Goal: Task Accomplishment & Management: Manage account settings

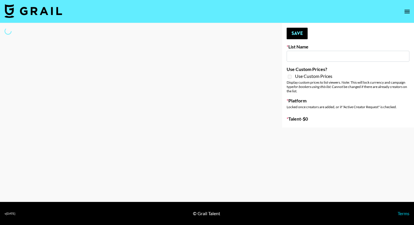
click at [252, 53] on div at bounding box center [136, 75] width 273 height 104
type input "Gfal"
checkbox input "true"
select select "Brand"
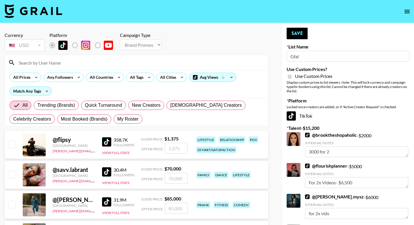
drag, startPoint x: 311, startPoint y: 54, endPoint x: 286, endPoint y: 54, distance: 25.0
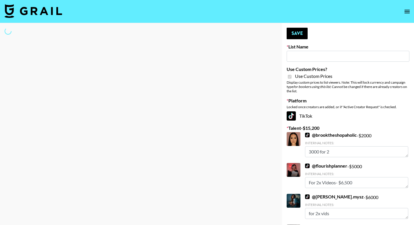
type input "s"
select select "Brand"
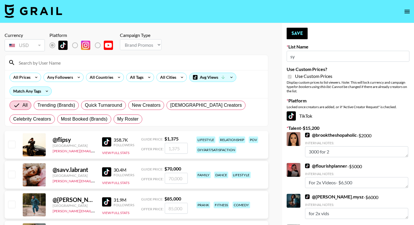
type input "s"
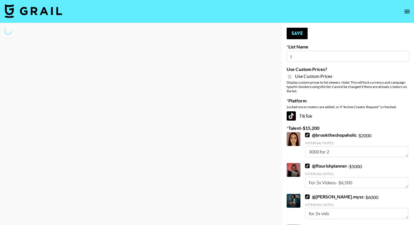
type input "th"
select select "Brand"
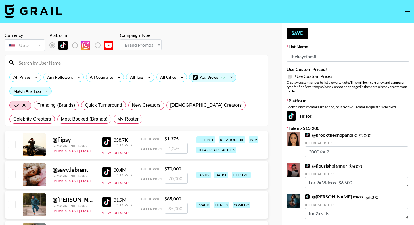
type input "thekayefamily"
drag, startPoint x: 327, startPoint y: 56, endPoint x: 275, endPoint y: 54, distance: 51.8
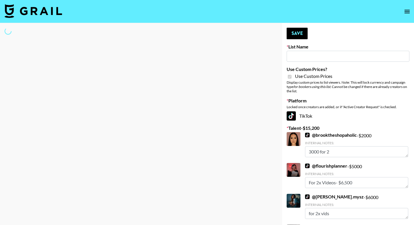
type input "Gfal"
select select "Brand"
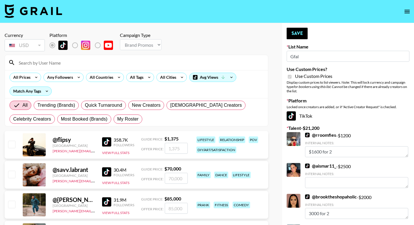
click at [75, 64] on input at bounding box center [140, 62] width 250 height 9
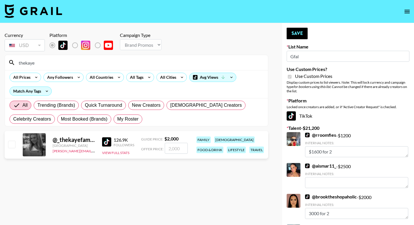
type input "thekaye"
click at [12, 146] on input "checkbox" at bounding box center [11, 143] width 7 height 7
checkbox input "true"
type input "2000"
click at [300, 33] on button "Save" at bounding box center [297, 34] width 21 height 12
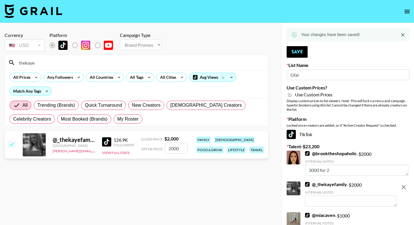
drag, startPoint x: 316, startPoint y: 77, endPoint x: 269, endPoint y: 77, distance: 47.8
click at [269, 77] on div "Currency USD USD ​ Platform Campaign Type Choose Type... Song Promos Brand Prom…" at bounding box center [207, 212] width 414 height 378
type input "thekaye"
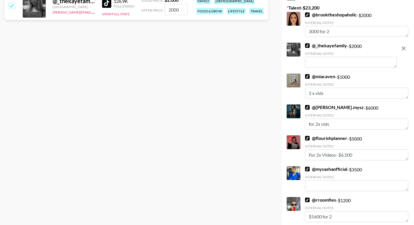
scroll to position [142, 0]
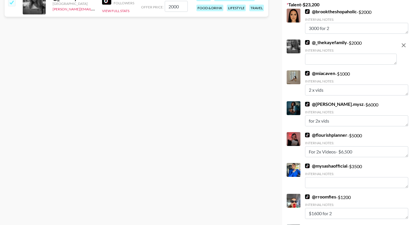
click at [323, 60] on textarea at bounding box center [351, 59] width 92 height 11
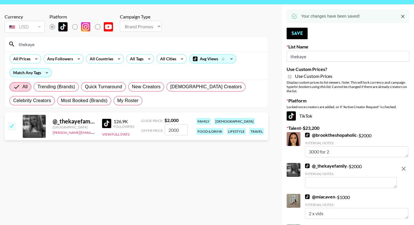
scroll to position [18, 0]
click at [136, 104] on span "My Roster" at bounding box center [127, 100] width 21 height 7
click at [117, 101] on input "My Roster" at bounding box center [117, 101] width 0 height 0
radio input "true"
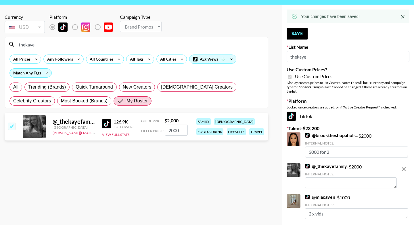
click at [11, 128] on input "checkbox" at bounding box center [11, 125] width 7 height 7
checkbox input "false"
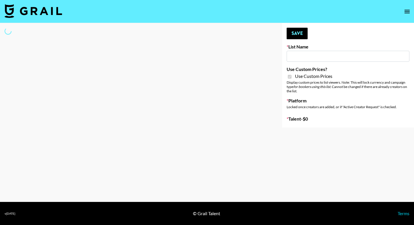
type input "Gfal"
checkbox input "true"
select select "Brand"
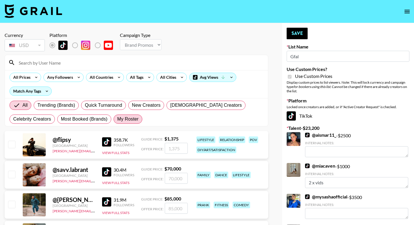
click at [136, 118] on span "My Roster" at bounding box center [127, 118] width 21 height 7
click at [117, 119] on input "My Roster" at bounding box center [117, 119] width 0 height 0
radio input "true"
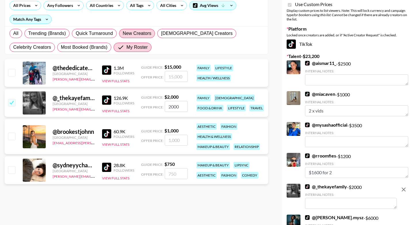
scroll to position [77, 0]
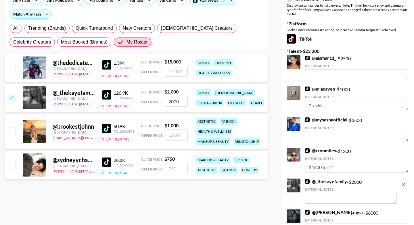
click at [120, 172] on button "View Full Stats" at bounding box center [115, 172] width 27 height 4
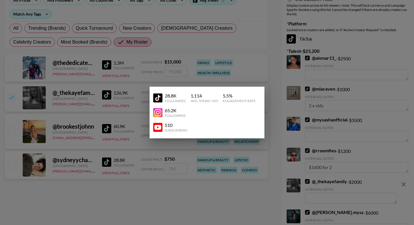
click at [200, 198] on div at bounding box center [207, 112] width 414 height 225
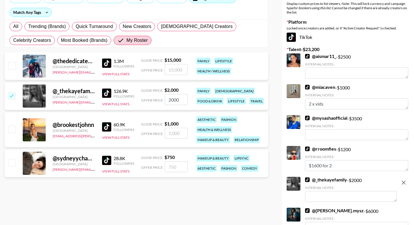
scroll to position [79, 0]
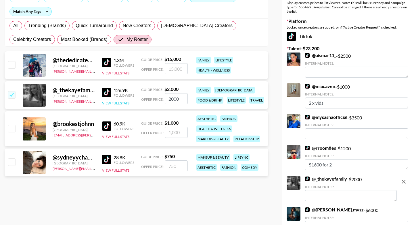
click at [119, 102] on button "View Full Stats" at bounding box center [115, 103] width 27 height 4
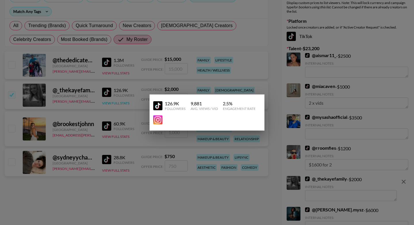
click at [119, 102] on div at bounding box center [207, 112] width 414 height 225
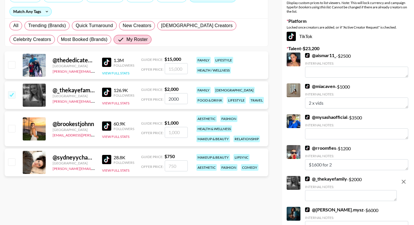
click at [119, 74] on button "View Full Stats" at bounding box center [115, 73] width 27 height 4
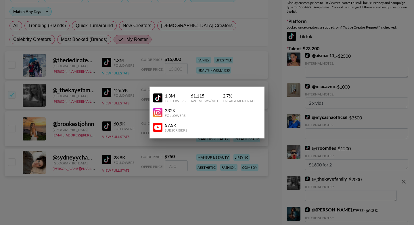
click at [119, 74] on div at bounding box center [207, 112] width 414 height 225
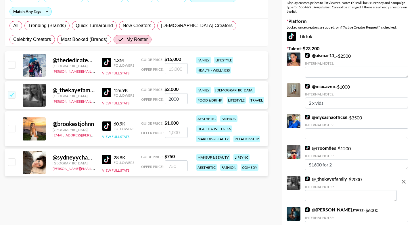
click at [124, 138] on button "View Full Stats" at bounding box center [115, 136] width 27 height 4
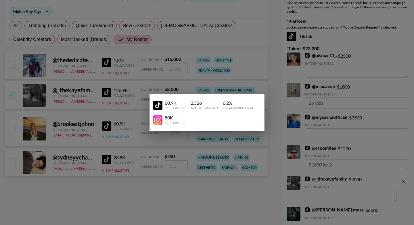
click at [124, 138] on div at bounding box center [207, 112] width 414 height 225
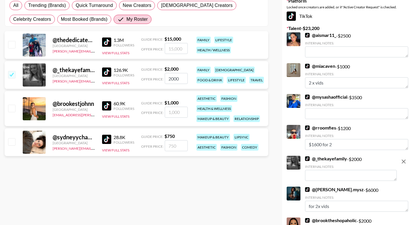
scroll to position [100, 0]
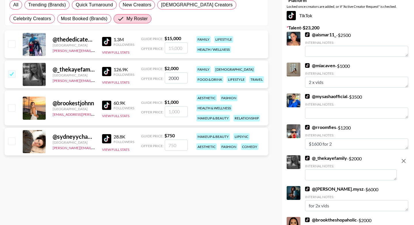
click at [9, 109] on input "checkbox" at bounding box center [11, 107] width 7 height 7
checkbox input "true"
type input "1000"
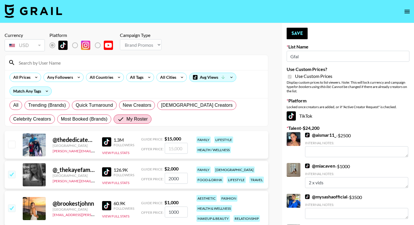
scroll to position [0, 0]
click at [295, 35] on button "Save" at bounding box center [297, 34] width 21 height 12
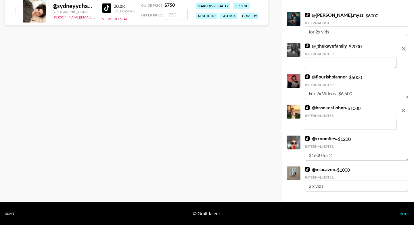
scroll to position [231, 0]
click at [333, 128] on textarea at bounding box center [351, 124] width 92 height 11
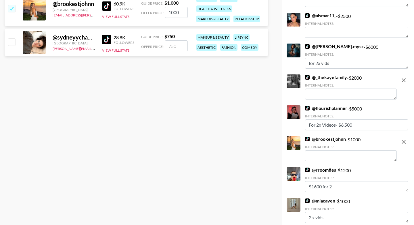
scroll to position [200, 0]
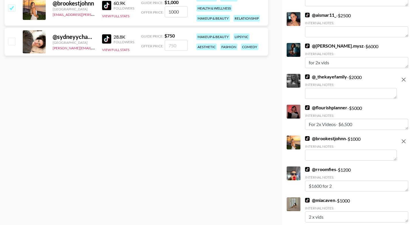
click at [328, 94] on textarea at bounding box center [351, 93] width 92 height 11
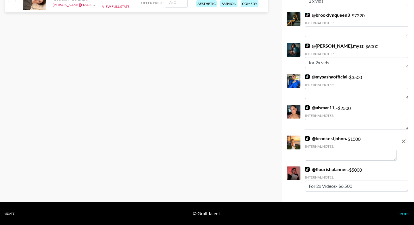
scroll to position [243, 0]
type textarea "2 x videos (5% discount) $5,700 USD"
click at [333, 154] on textarea at bounding box center [351, 154] width 92 height 11
click at [312, 156] on textarea "2xvideos (5% discount)" at bounding box center [351, 154] width 92 height 11
click at [315, 156] on textarea "2 xvideos (5% discount)" at bounding box center [351, 154] width 92 height 11
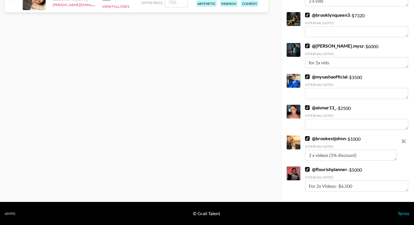
click at [363, 155] on textarea "2 x videos (5% discount)" at bounding box center [351, 154] width 92 height 11
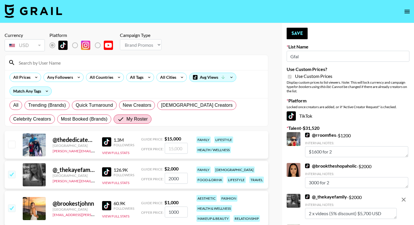
scroll to position [0, 0]
type textarea "2 x videos (5% discount)$1,900 USD"
click at [300, 36] on button "Save" at bounding box center [297, 34] width 21 height 12
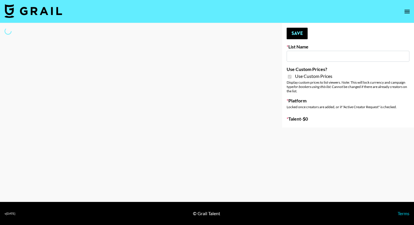
type input "Luckin - TT"
checkbox input "true"
select select "Brand"
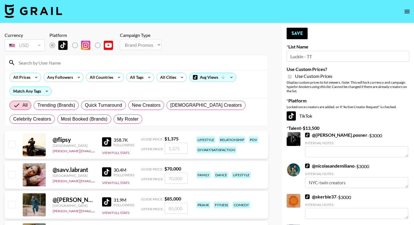
click at [85, 63] on input at bounding box center [140, 62] width 250 height 9
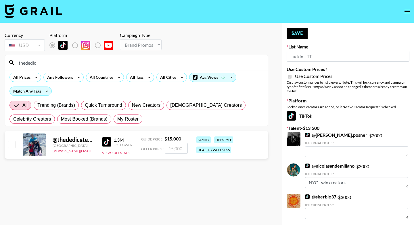
type input "thededic"
click at [12, 144] on input "checkbox" at bounding box center [11, 143] width 7 height 7
checkbox input "true"
type input "15000"
click at [303, 31] on button "Save" at bounding box center [297, 34] width 21 height 12
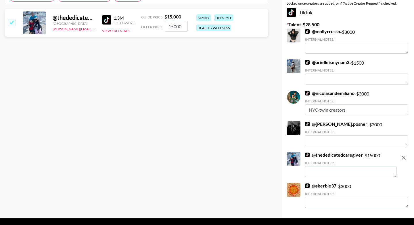
scroll to position [127, 0]
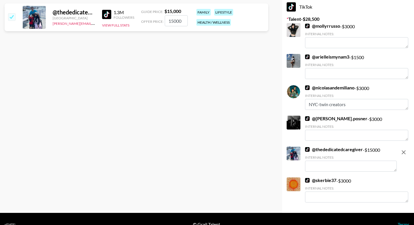
click at [325, 163] on textarea at bounding box center [351, 165] width 92 height 11
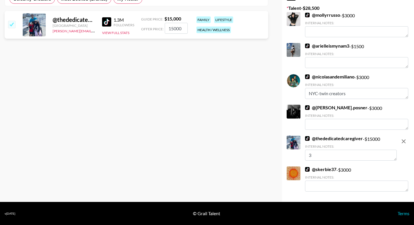
scroll to position [120, 0]
type textarea "3"
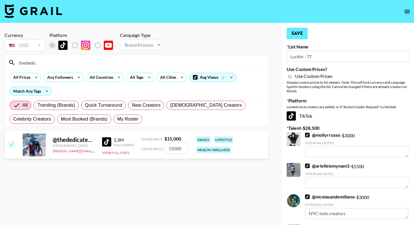
scroll to position [0, 0]
type textarea "Deal for 3k"
click at [297, 38] on button "Save" at bounding box center [297, 34] width 21 height 12
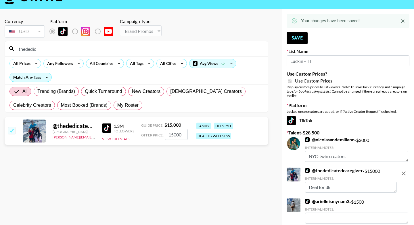
scroll to position [14, 0]
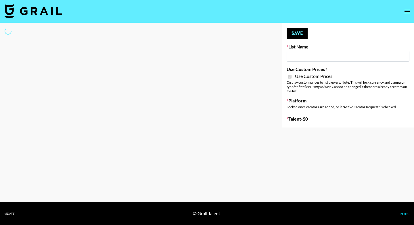
type input "Luckin - IG"
checkbox input "true"
select select "Brand"
type input "Yumu Skincare"
checkbox input "true"
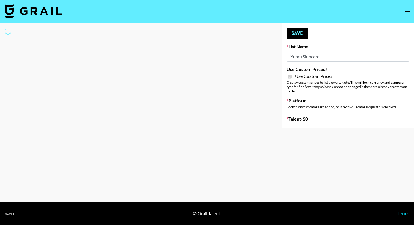
select select "Brand"
click at [307, 54] on input at bounding box center [348, 56] width 123 height 11
type input "Yumu Skincare"
checkbox input "true"
select select "Brand"
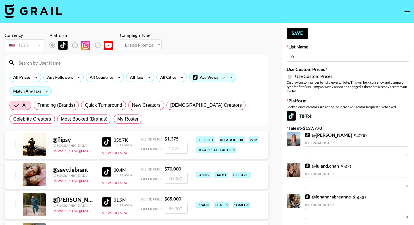
type input "Y"
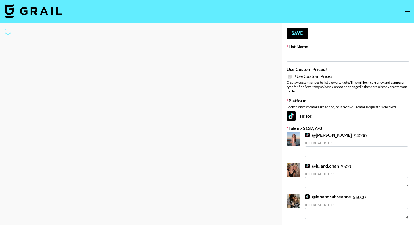
click at [300, 32] on button "Save" at bounding box center [297, 34] width 21 height 12
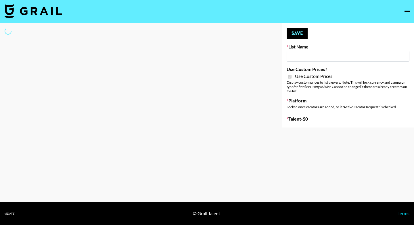
checkbox input "true"
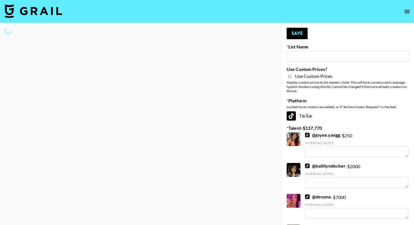
click at [328, 55] on input at bounding box center [348, 56] width 123 height 11
type input "the"
select select "Brand"
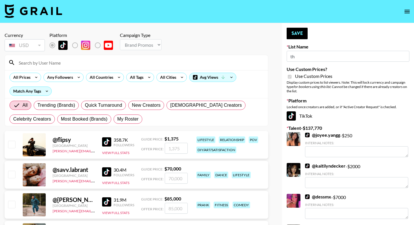
type input "t"
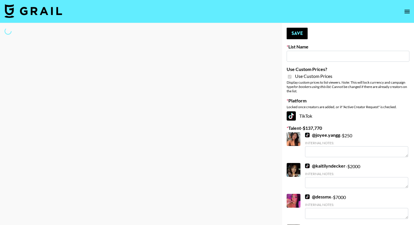
type input "d"
select select "Brand"
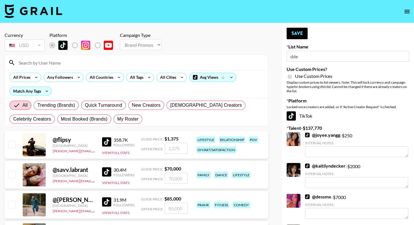
type input "dde"
click at [122, 61] on input at bounding box center [140, 62] width 250 height 9
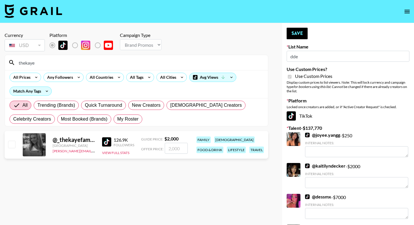
type input "thekaye"
click at [10, 145] on input "checkbox" at bounding box center [11, 143] width 7 height 7
checkbox input "true"
type input "2000"
click at [296, 30] on button "Save" at bounding box center [297, 34] width 21 height 12
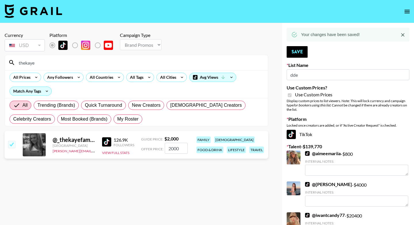
drag, startPoint x: 84, startPoint y: 60, endPoint x: 49, endPoint y: 63, distance: 34.7
click at [49, 63] on input "thekaye" at bounding box center [140, 62] width 250 height 9
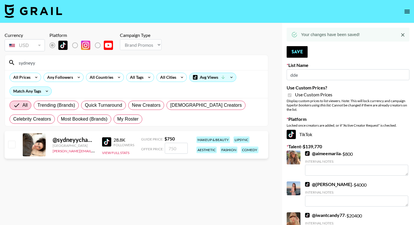
type input "[GEOGRAPHIC_DATA]"
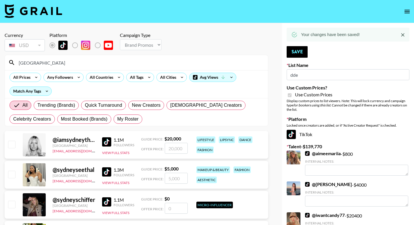
click at [10, 146] on input "checkbox" at bounding box center [11, 143] width 7 height 7
checkbox input "true"
type input "20000"
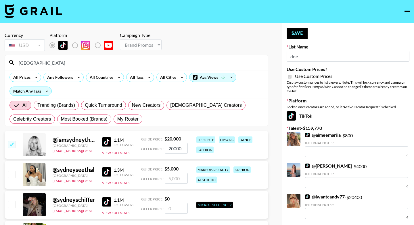
click at [12, 144] on input "checkbox" at bounding box center [11, 143] width 7 height 7
checkbox input "false"
click at [44, 65] on input "[GEOGRAPHIC_DATA]" at bounding box center [140, 62] width 250 height 9
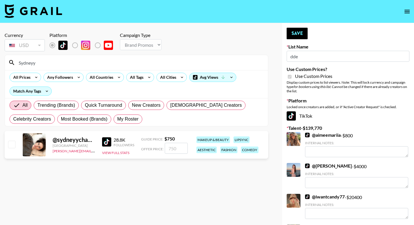
type input "Sydneyy"
click at [12, 143] on input "checkbox" at bounding box center [11, 143] width 7 height 7
checkbox input "true"
type input "750"
click at [294, 33] on button "Save" at bounding box center [297, 34] width 21 height 12
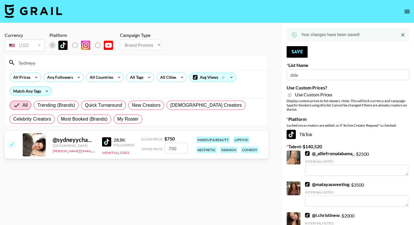
drag, startPoint x: 54, startPoint y: 61, endPoint x: -2, endPoint y: 64, distance: 55.7
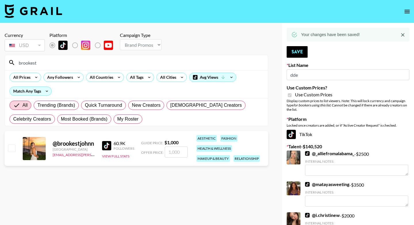
type input "[PERSON_NAME]"
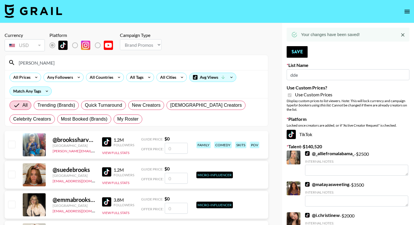
click at [12, 147] on input "checkbox" at bounding box center [11, 143] width 7 height 7
checkbox input "false"
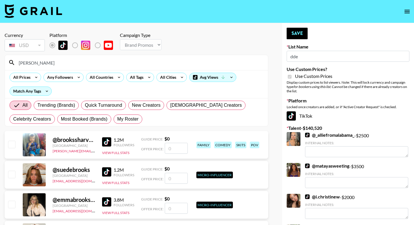
click at [34, 63] on input "[PERSON_NAME]" at bounding box center [140, 62] width 250 height 9
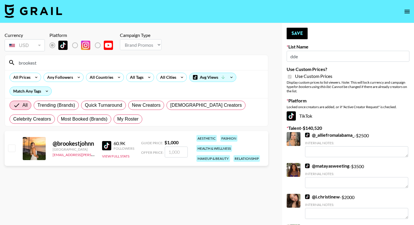
type input "brookest"
click at [13, 148] on input "checkbox" at bounding box center [11, 147] width 7 height 7
checkbox input "true"
type input "1000"
click at [300, 33] on button "Save" at bounding box center [297, 34] width 21 height 12
